Goal: Information Seeking & Learning: Learn about a topic

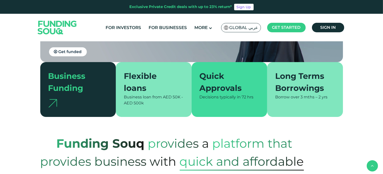
scroll to position [81, 0]
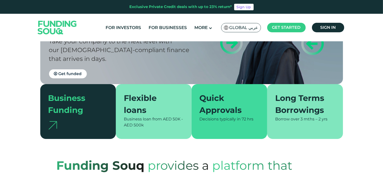
click at [49, 24] on img at bounding box center [57, 27] width 49 height 25
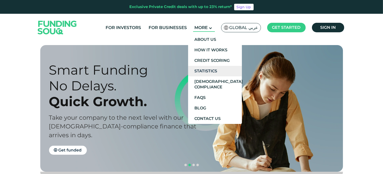
click at [201, 69] on link "Statistics" at bounding box center [215, 71] width 54 height 11
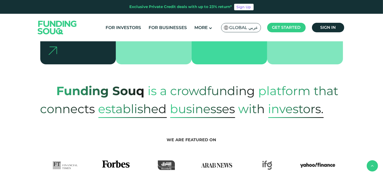
scroll to position [182, 0]
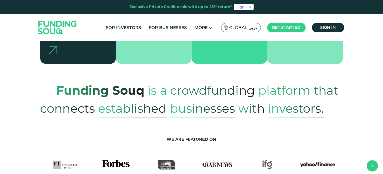
click at [342, 64] on section "Funding Souq is a crowdfunding platform that connects established Businesses wi…" at bounding box center [191, 91] width 383 height 54
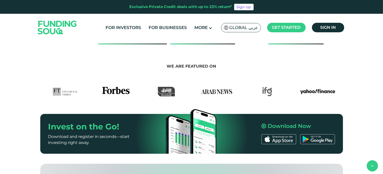
scroll to position [204, 0]
